Goal: Information Seeking & Learning: Understand process/instructions

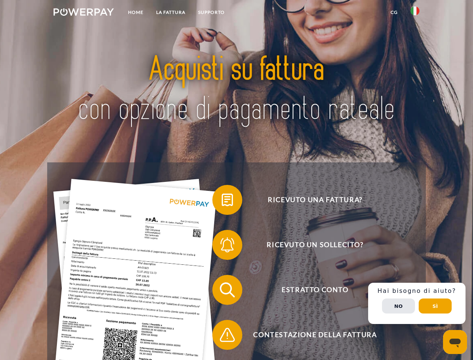
click at [84, 13] on img at bounding box center [84, 11] width 60 height 7
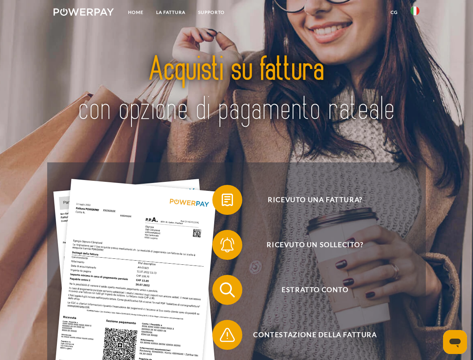
click at [415, 13] on img at bounding box center [415, 10] width 9 height 9
click at [394, 12] on link "CG" at bounding box center [394, 12] width 20 height 13
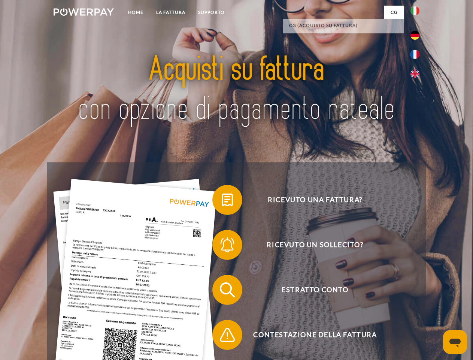
click at [222, 201] on span at bounding box center [215, 199] width 37 height 37
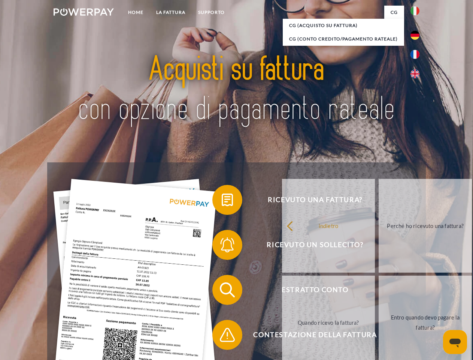
click at [222, 246] on span at bounding box center [215, 244] width 37 height 37
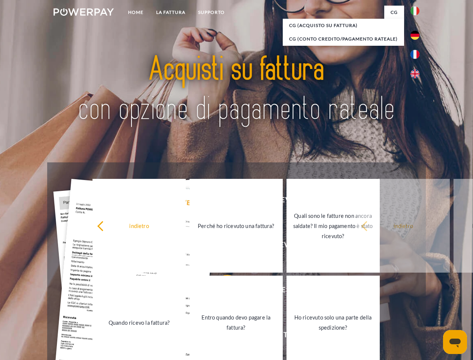
click at [222, 291] on link "Entro quando devo pagare la fattura?" at bounding box center [236, 322] width 93 height 94
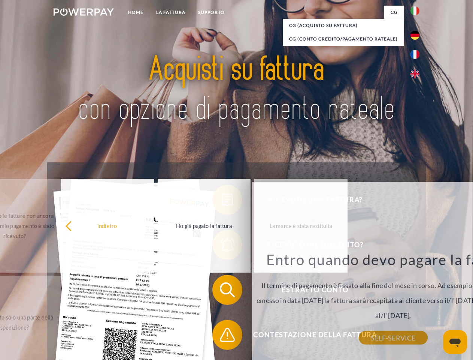
click at [222, 336] on div "Ricevuto una fattura? Ricevuto un sollecito? Estratto conto indietro" at bounding box center [236, 312] width 378 height 300
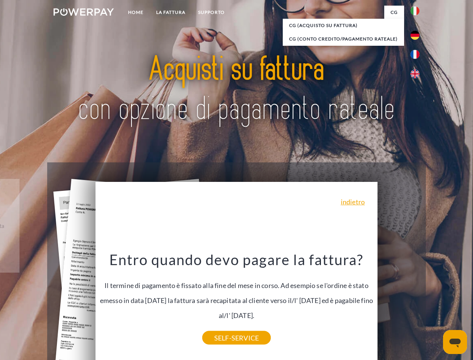
click at [417, 303] on div "Ricevuto una fattura? Ricevuto un sollecito? Estratto conto indietro" at bounding box center [236, 312] width 378 height 300
click at [399, 305] on span "Estratto conto" at bounding box center [315, 290] width 184 height 30
click at [435, 306] on header "Home LA FATTURA [GEOGRAPHIC_DATA]" at bounding box center [236, 258] width 473 height 517
